Goal: Task Accomplishment & Management: Use online tool/utility

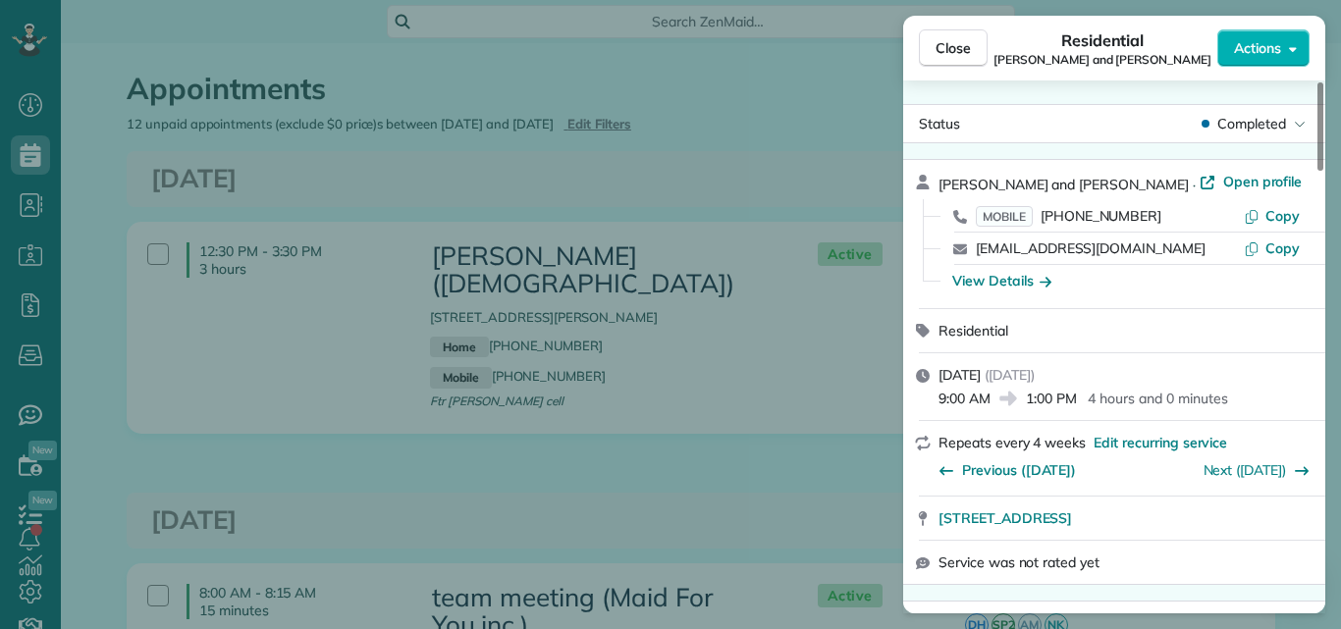
click at [966, 35] on button "Close" at bounding box center [953, 47] width 69 height 37
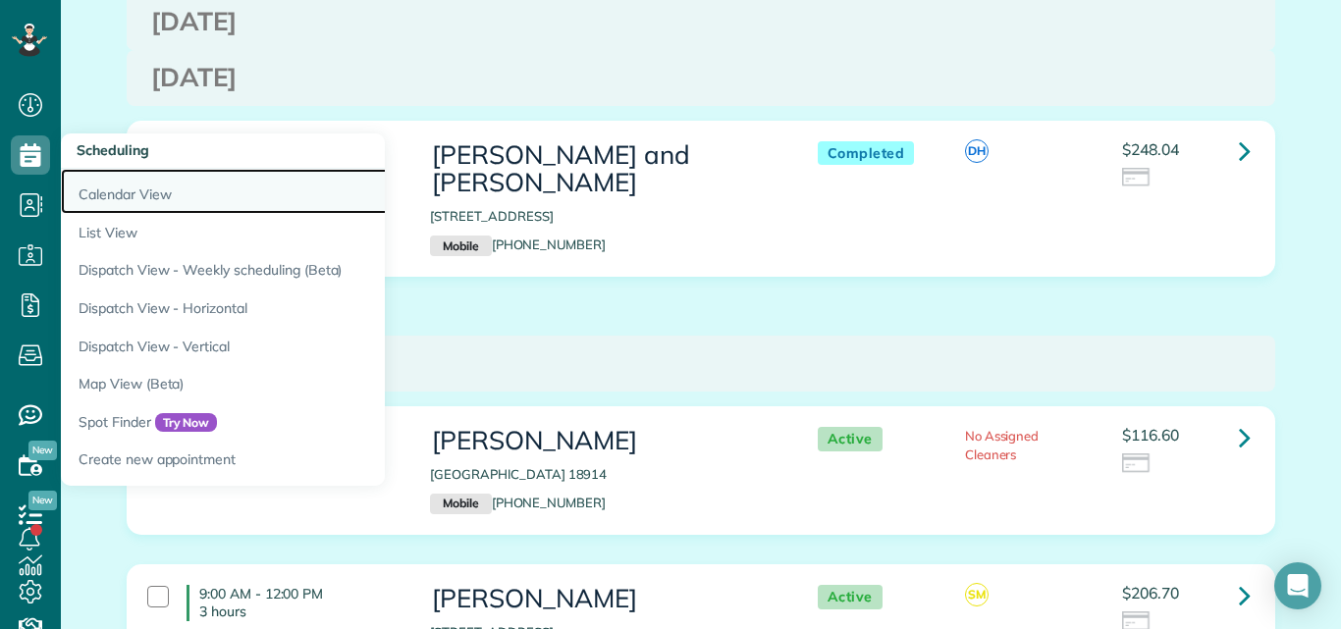
click at [104, 186] on link "Calendar View" at bounding box center [306, 191] width 491 height 45
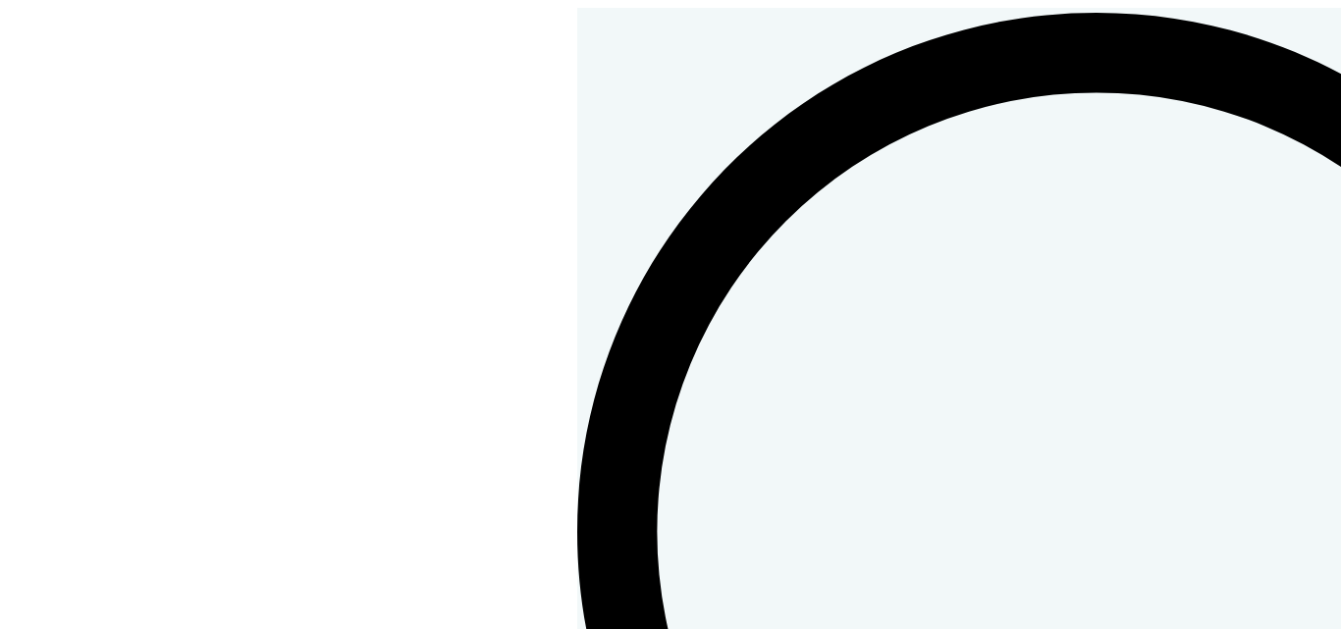
scroll to position [9, 9]
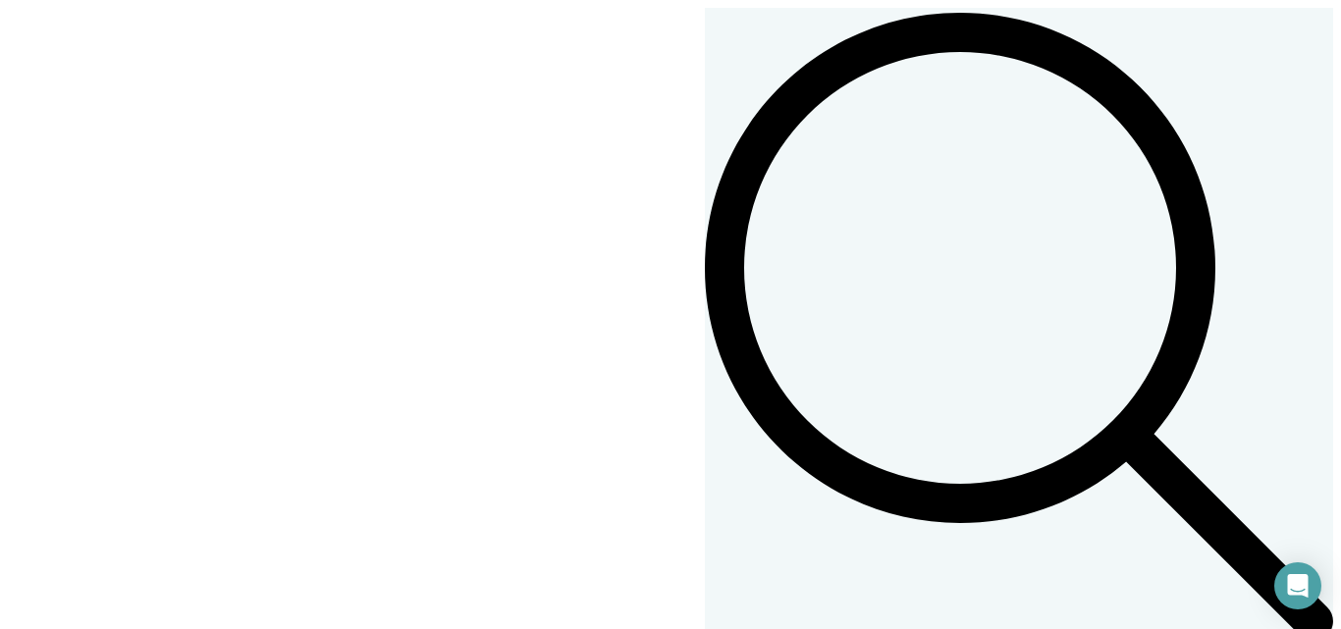
scroll to position [14, 0]
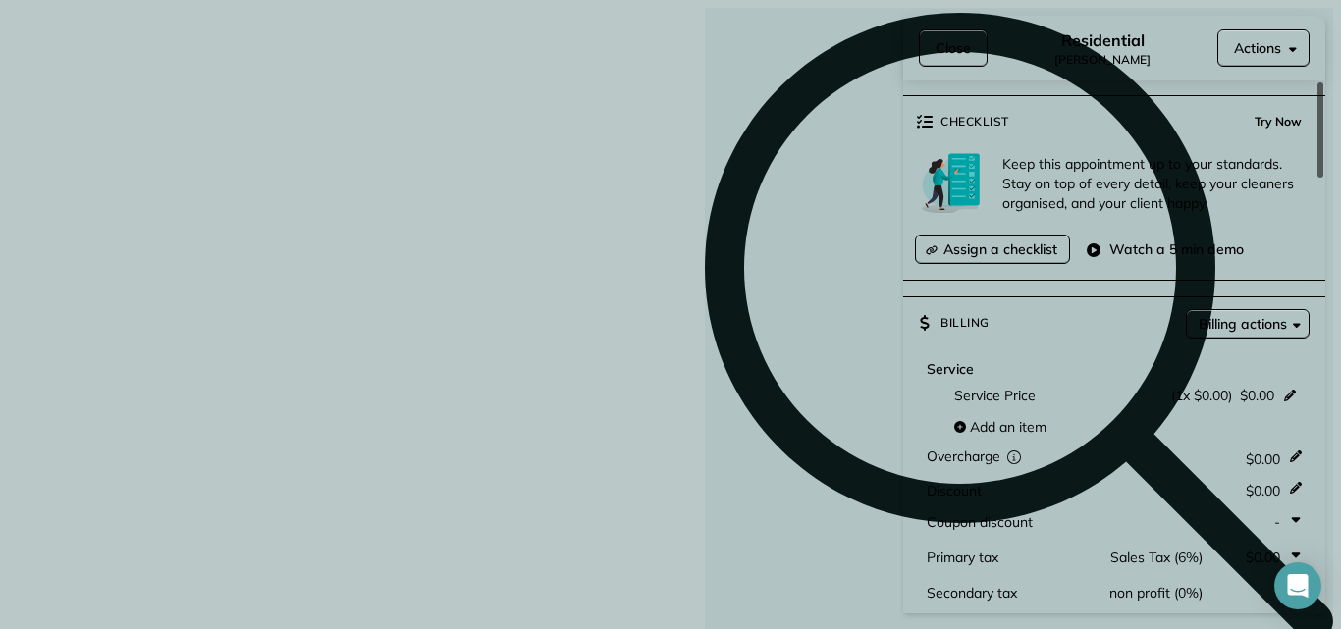
scroll to position [719, 0]
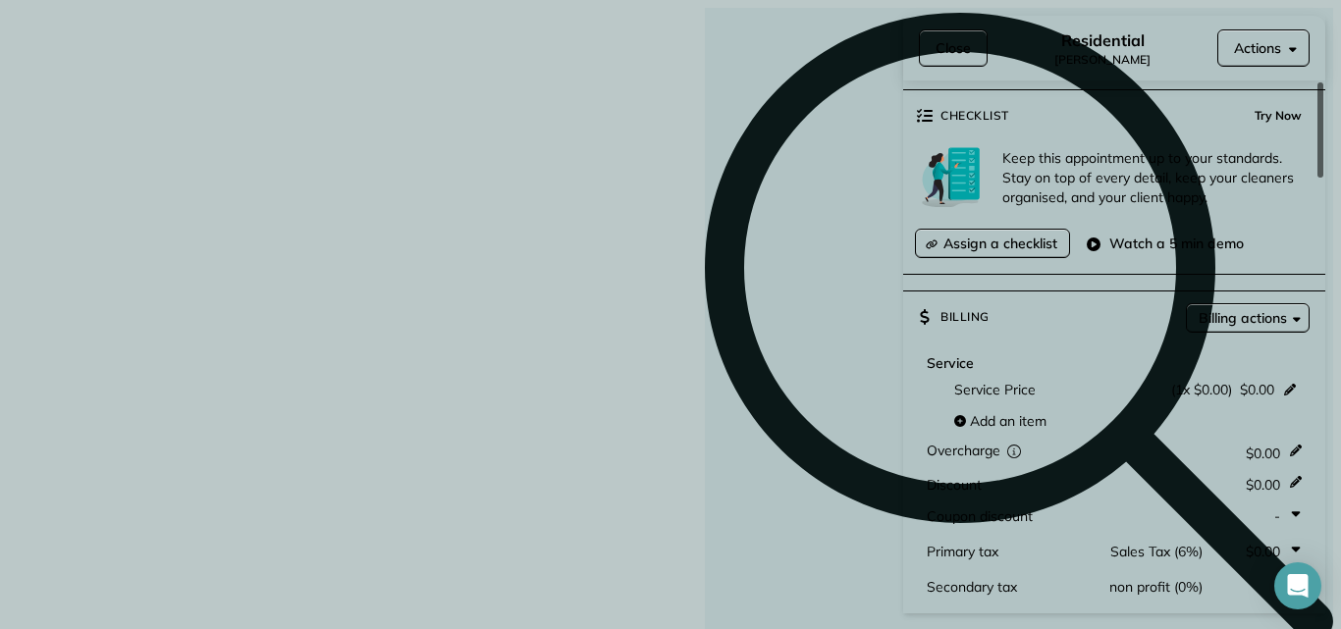
drag, startPoint x: 1318, startPoint y: 135, endPoint x: 1314, endPoint y: 264, distance: 128.6
click at [1317, 178] on div at bounding box center [1320, 129] width 6 height 95
click at [1019, 411] on span "Add an item" at bounding box center [1008, 421] width 77 height 20
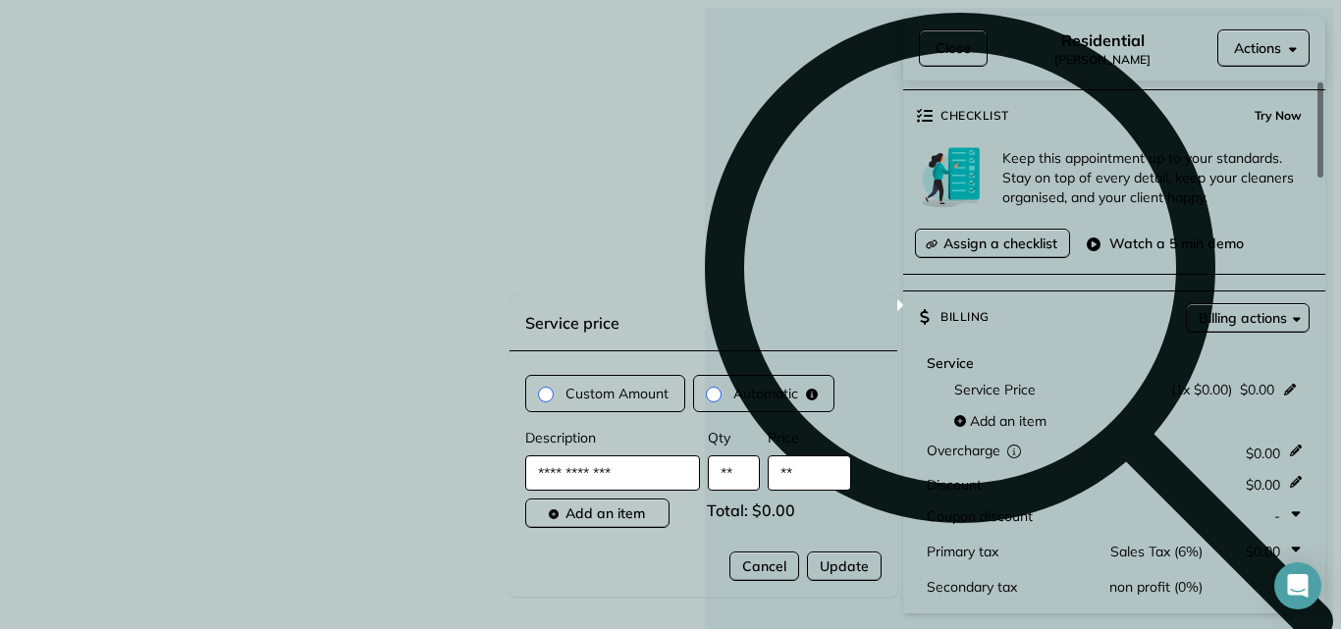
click at [969, 35] on button "Close" at bounding box center [953, 47] width 69 height 37
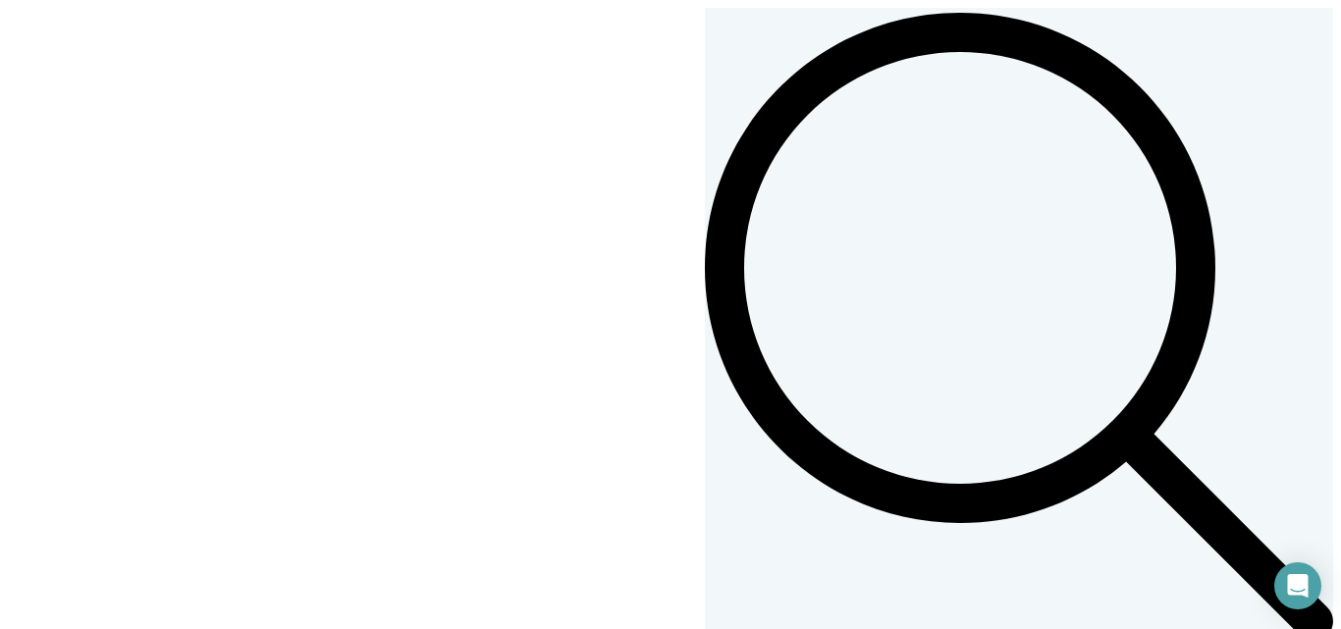
scroll to position [2, 0]
